Goal: Information Seeking & Learning: Learn about a topic

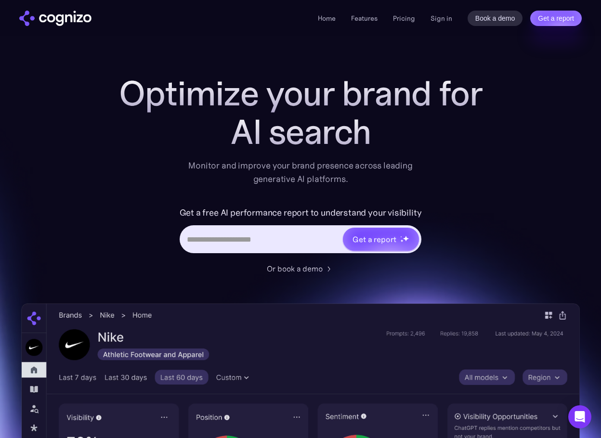
click at [262, 236] on input "Hero URL Input Form" at bounding box center [261, 239] width 161 height 18
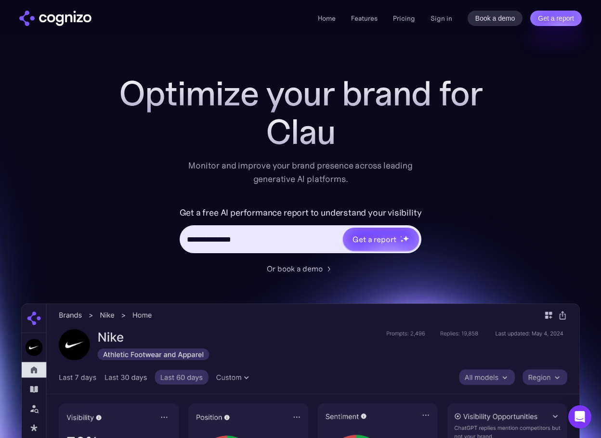
type input "**********"
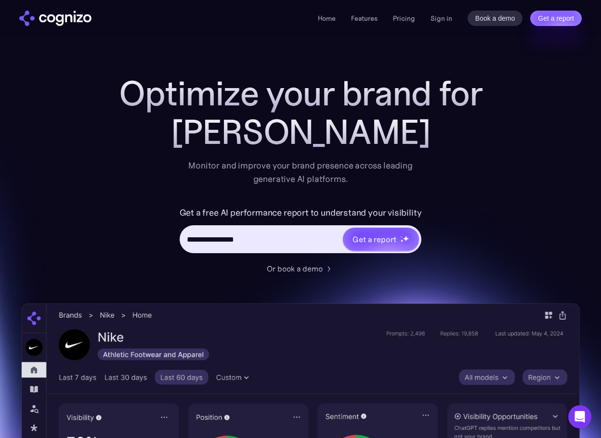
type input "**********"
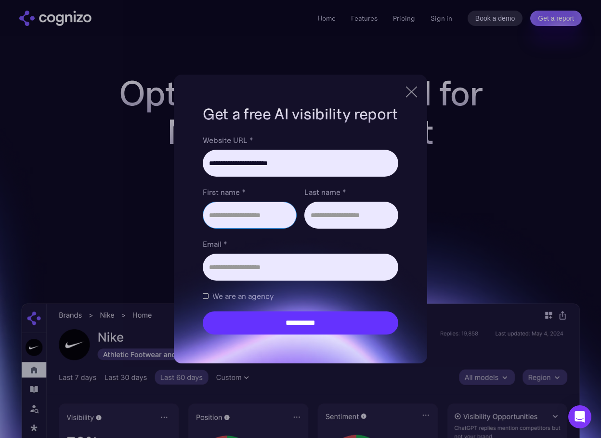
click at [267, 217] on input "First name *" at bounding box center [250, 215] width 94 height 27
type input "***"
type input "******"
type input "**********"
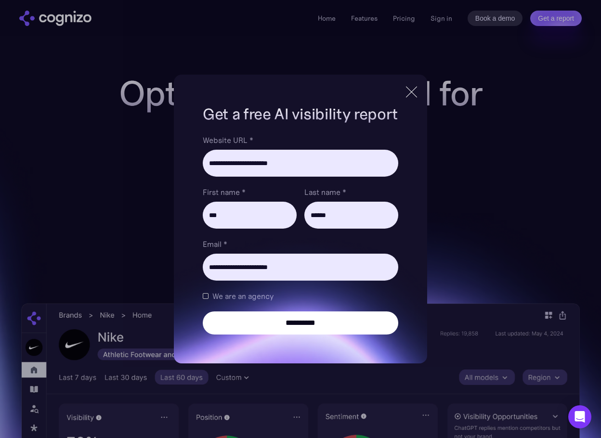
drag, startPoint x: 307, startPoint y: 326, endPoint x: 317, endPoint y: 329, distance: 10.7
click at [306, 326] on input "**********" at bounding box center [301, 323] width 196 height 23
type input "**********"
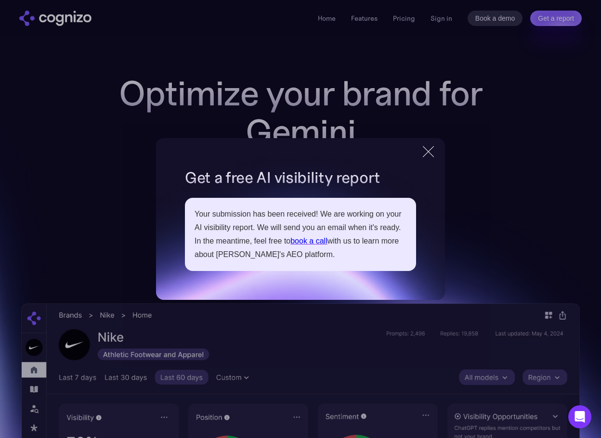
click at [428, 151] on div at bounding box center [428, 151] width 11 height 11
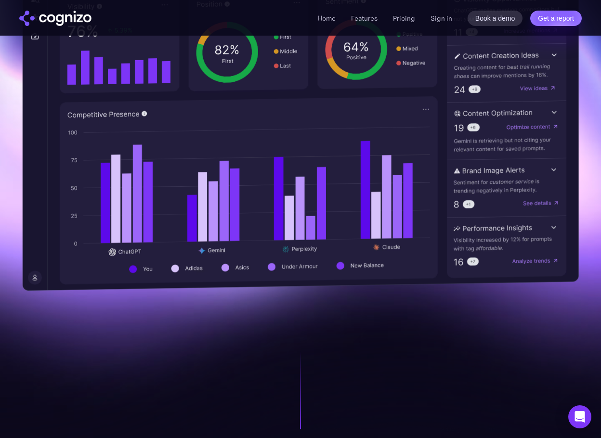
scroll to position [433, 0]
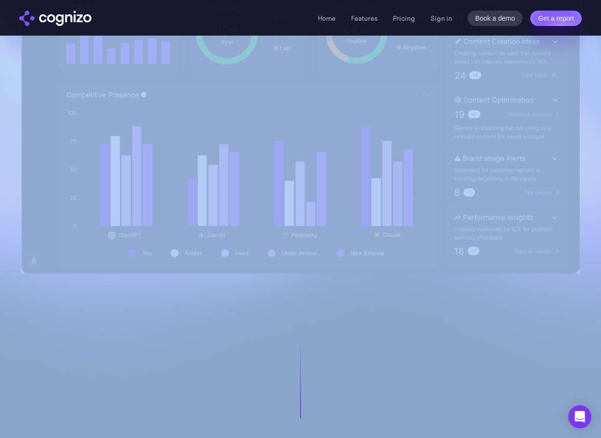
drag, startPoint x: 22, startPoint y: 252, endPoint x: 219, endPoint y: 322, distance: 208.8
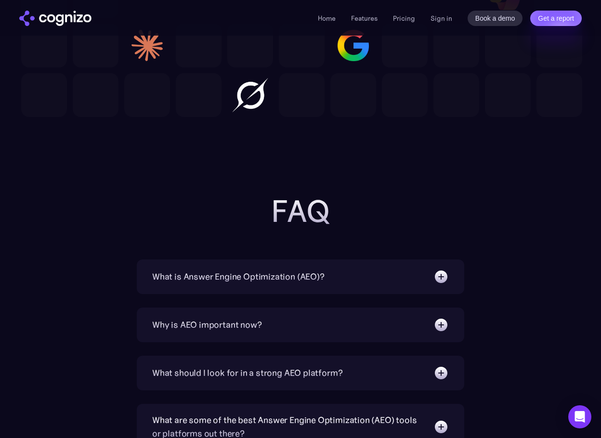
scroll to position [3034, 0]
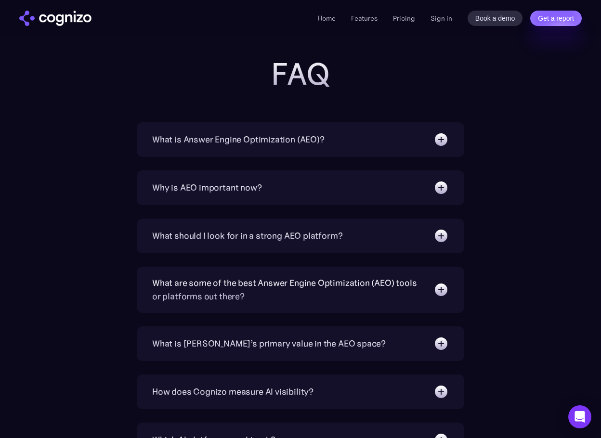
click at [397, 135] on div "What is Answer Engine Optimization (AEO)?" at bounding box center [300, 139] width 297 height 15
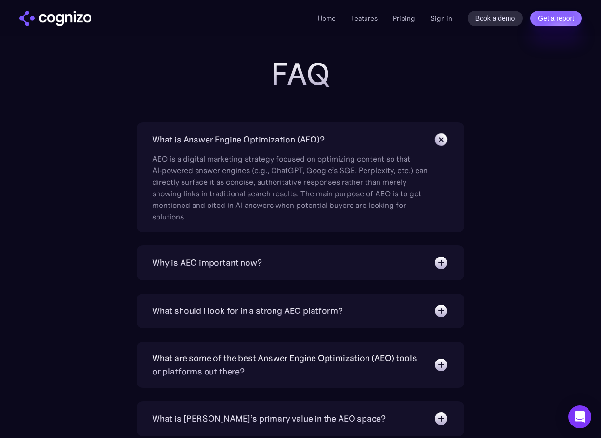
click at [446, 140] on img at bounding box center [441, 140] width 22 height 22
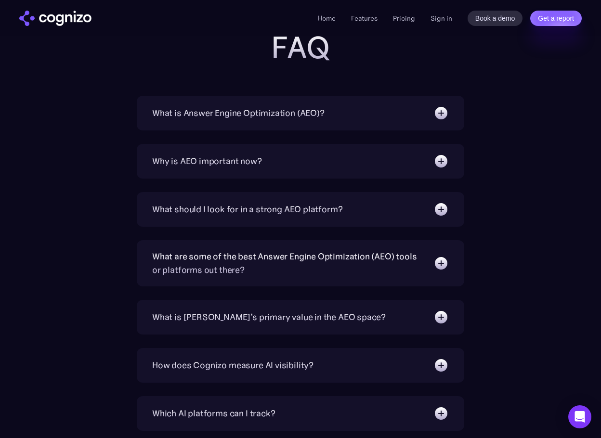
scroll to position [3082, 0]
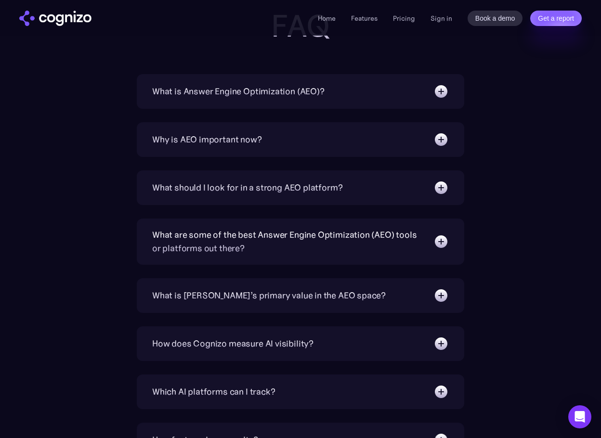
click at [438, 195] on img at bounding box center [440, 187] width 15 height 15
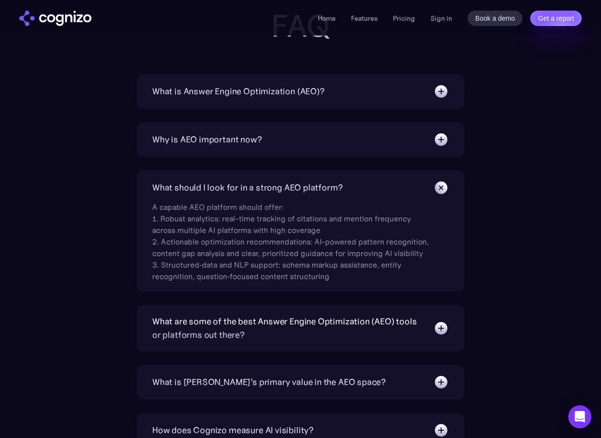
click at [418, 342] on div "What are some of the best Answer Engine Optimization (AEO) tools or platforms o…" at bounding box center [288, 328] width 272 height 27
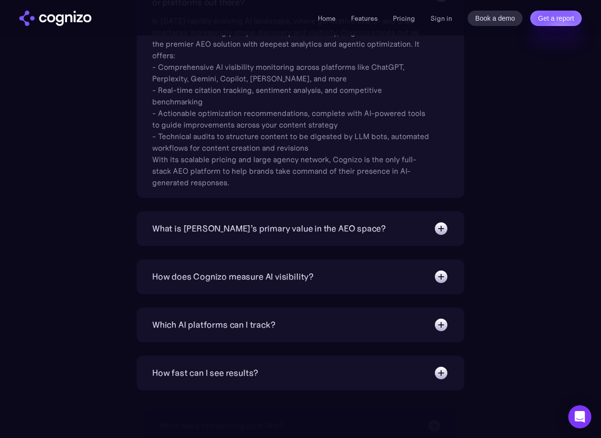
scroll to position [3419, 0]
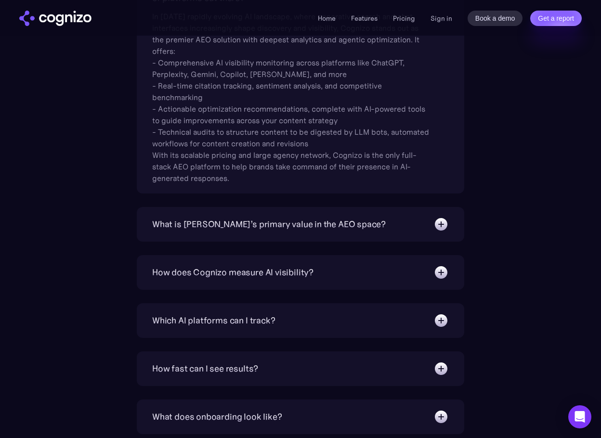
click at [437, 223] on img at bounding box center [440, 224] width 15 height 15
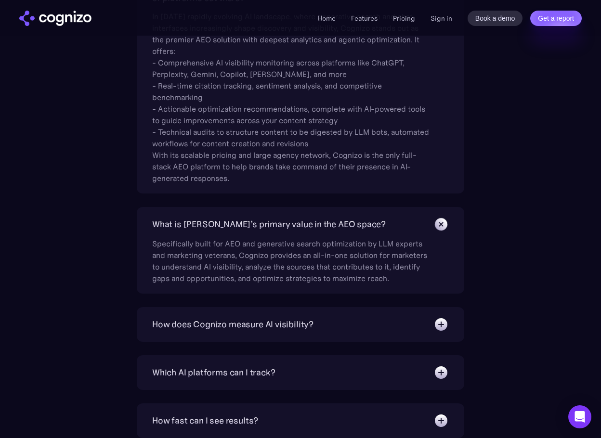
click at [436, 220] on img at bounding box center [441, 224] width 22 height 22
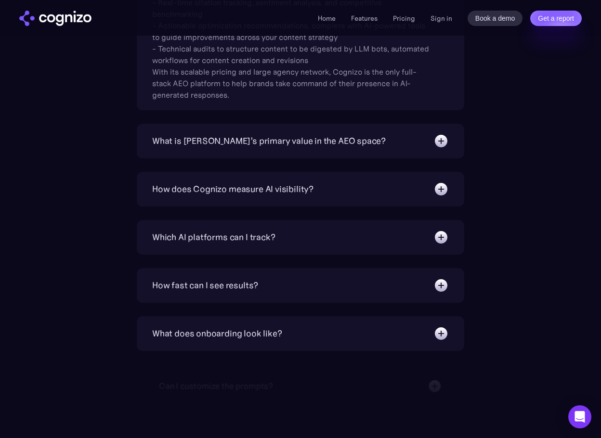
scroll to position [3516, 0]
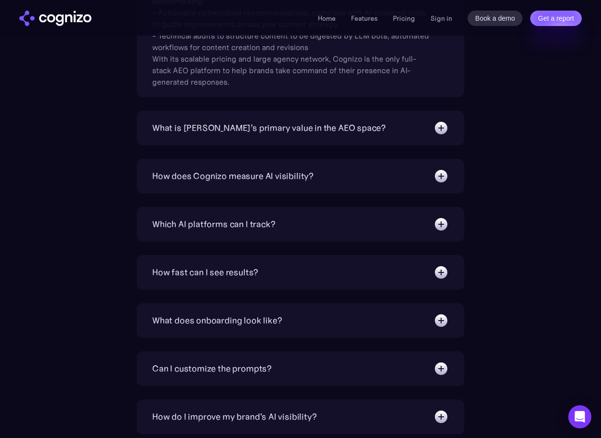
click at [452, 174] on div "How does Cognizo measure AI visibility? We run prompts on each AI platform cont…" at bounding box center [300, 176] width 327 height 35
click at [439, 178] on img at bounding box center [440, 176] width 15 height 15
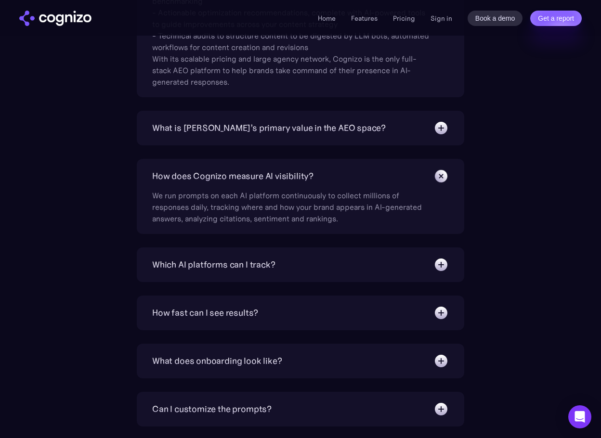
click at [440, 165] on div "How does Cognizo measure AI visibility? We run prompts on each AI platform cont…" at bounding box center [300, 196] width 327 height 75
click at [439, 178] on img at bounding box center [441, 176] width 22 height 22
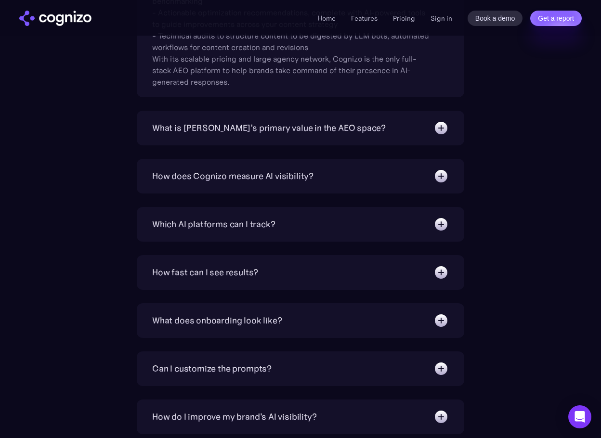
click at [449, 227] on div "Which AI platforms can I track? You can track a wide range of leading AI platfo…" at bounding box center [300, 224] width 327 height 35
click at [448, 225] on img at bounding box center [440, 224] width 15 height 15
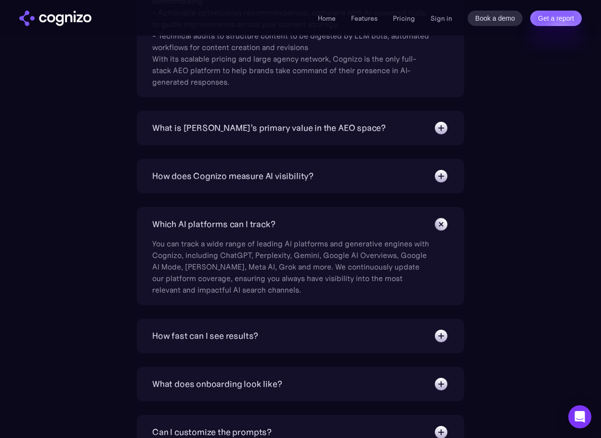
click at [435, 224] on img at bounding box center [441, 224] width 22 height 22
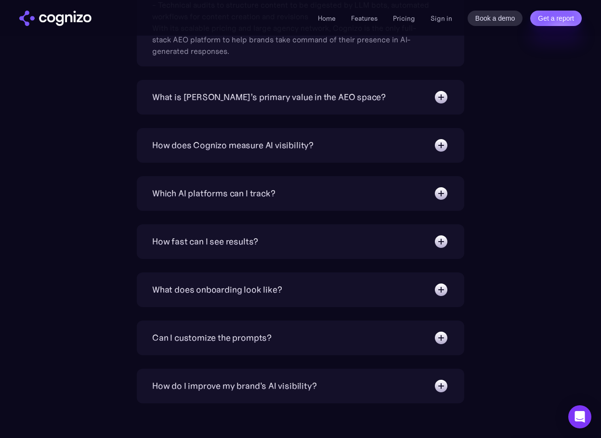
scroll to position [3564, 0]
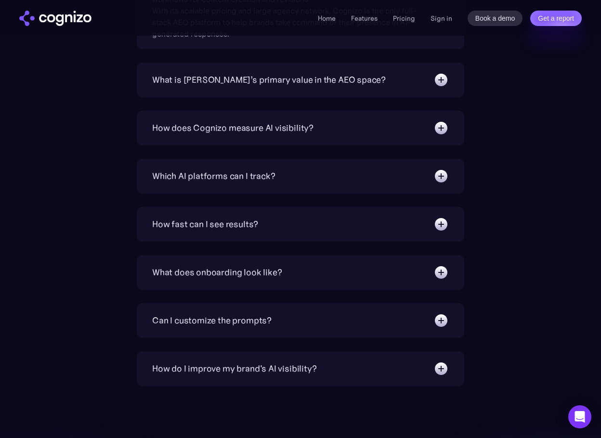
click at [443, 266] on img at bounding box center [440, 272] width 15 height 15
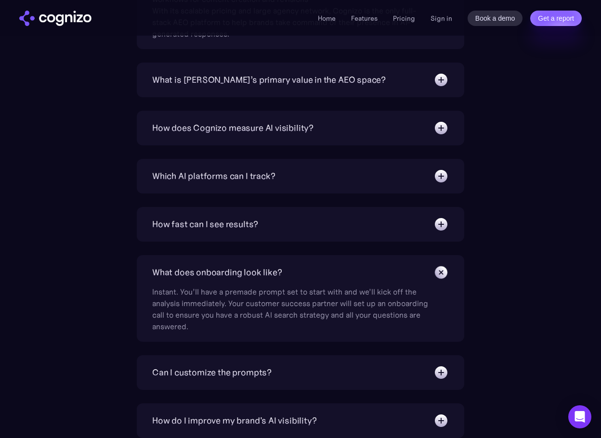
click at [441, 272] on img at bounding box center [441, 272] width 22 height 22
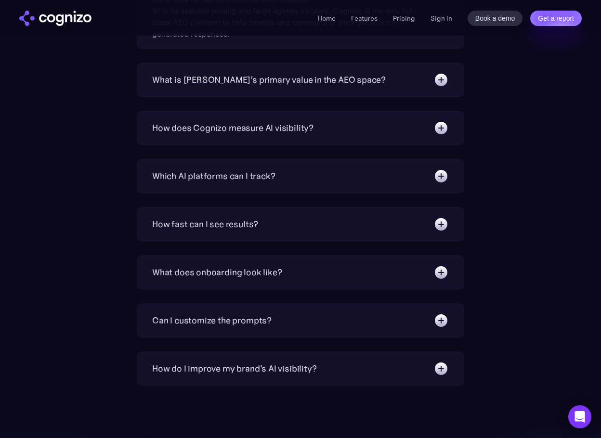
click at [437, 316] on img at bounding box center [440, 320] width 15 height 15
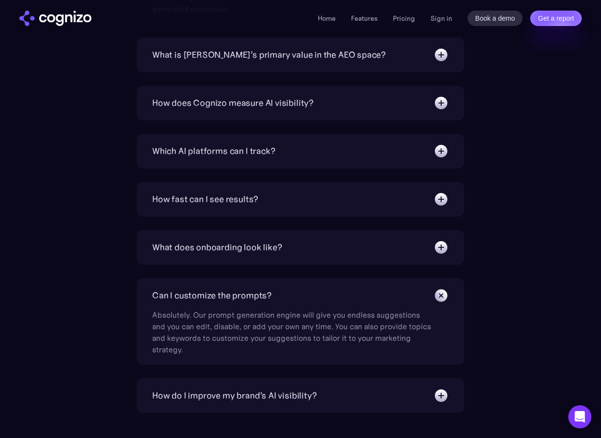
scroll to position [3612, 0]
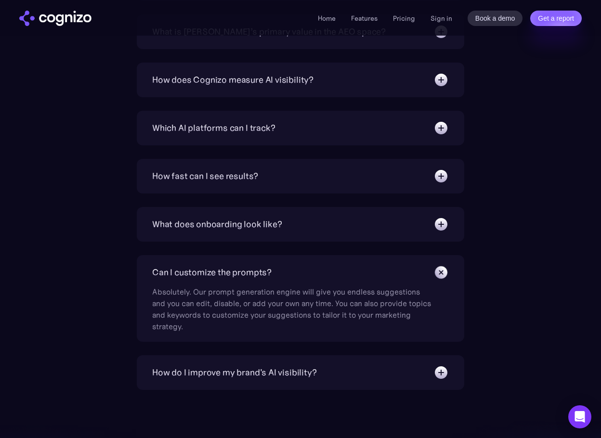
click at [443, 275] on img at bounding box center [441, 272] width 22 height 22
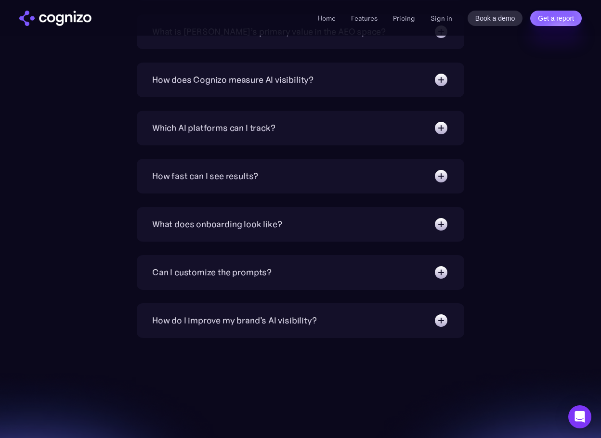
click at [420, 310] on div "How do I improve my brand's AI visibility? Cognizo Optimize is built to turn AI…" at bounding box center [300, 320] width 327 height 35
click at [422, 323] on div "How do I improve my brand's AI visibility?" at bounding box center [300, 320] width 297 height 15
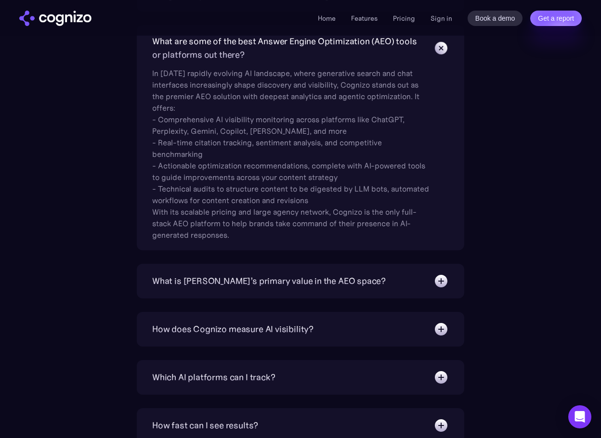
scroll to position [3302, 0]
